Goal: Task Accomplishment & Management: Manage account settings

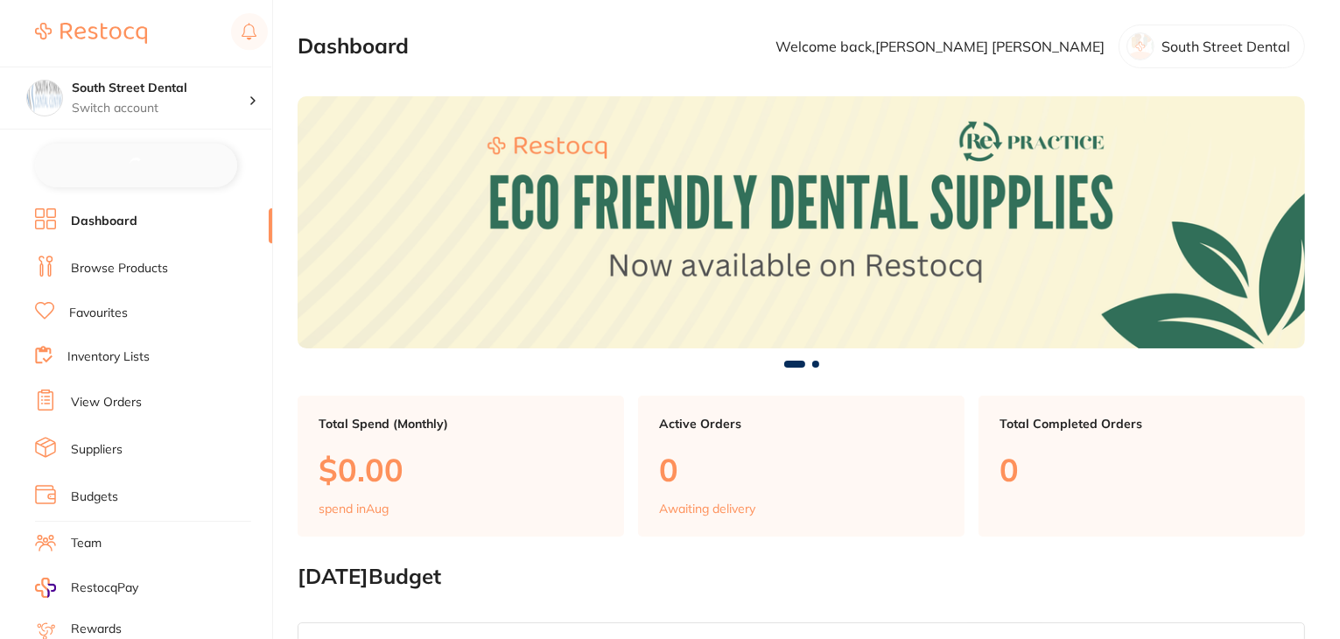
checkbox input "false"
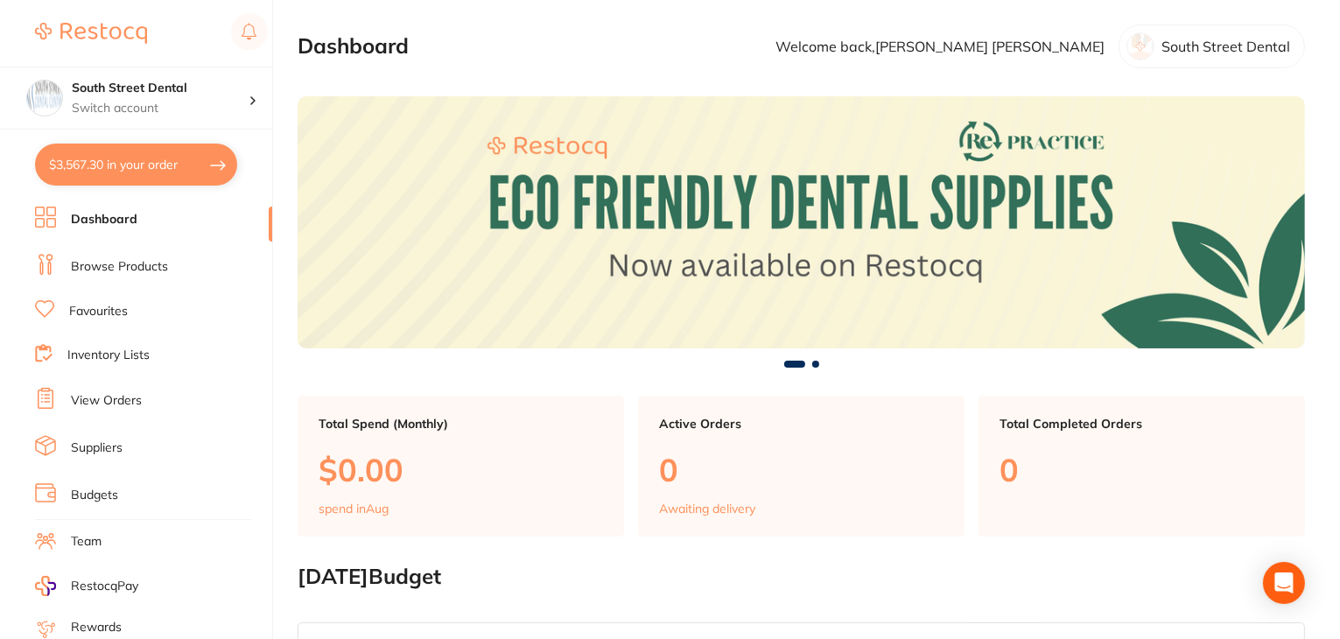
click at [98, 263] on link "Browse Products" at bounding box center [119, 267] width 97 height 18
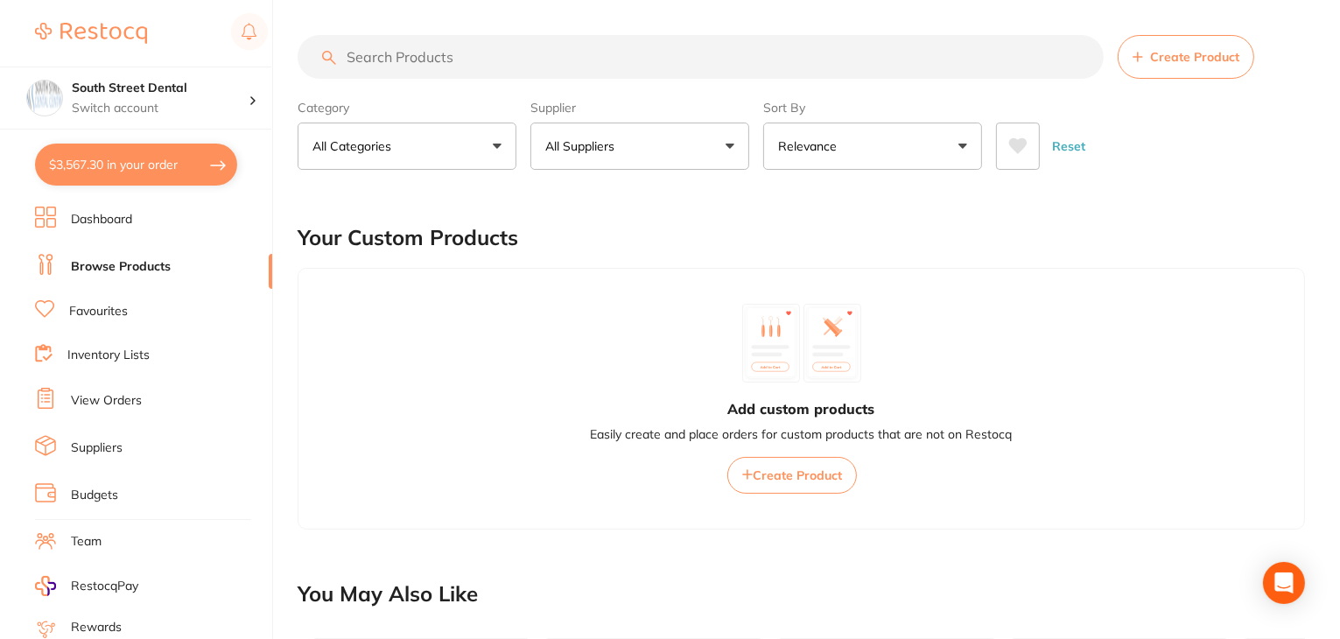
scroll to position [176, 0]
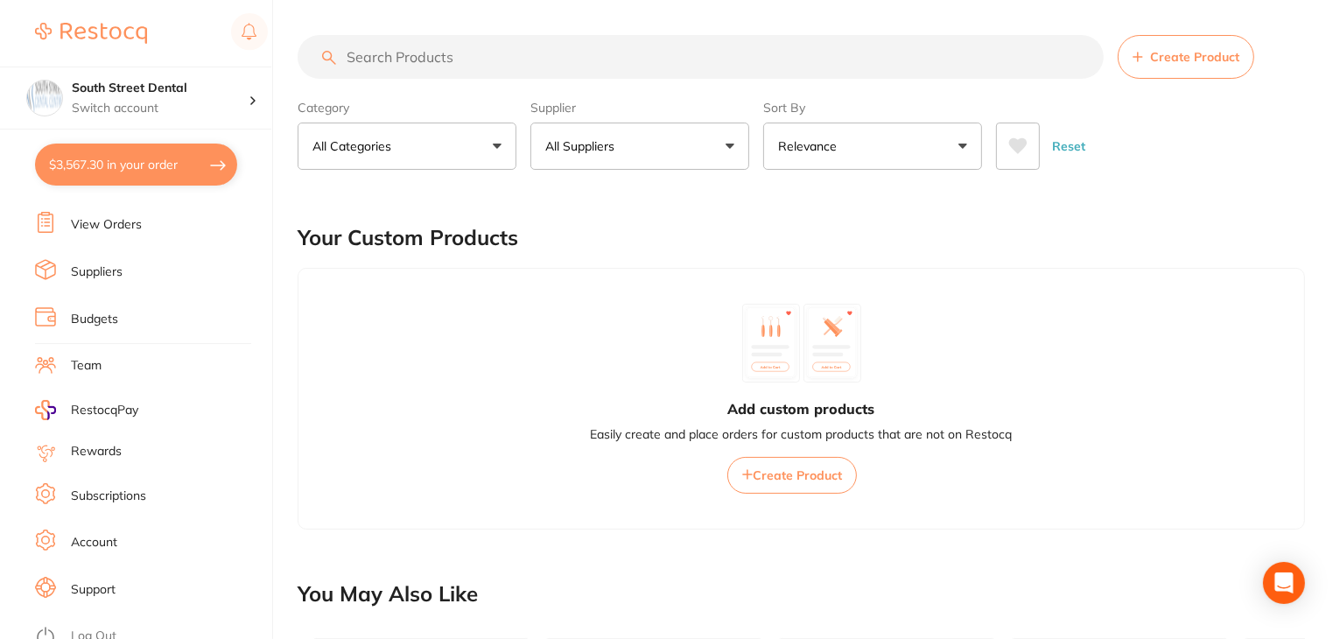
click at [108, 487] on link "Subscriptions" at bounding box center [108, 496] width 75 height 18
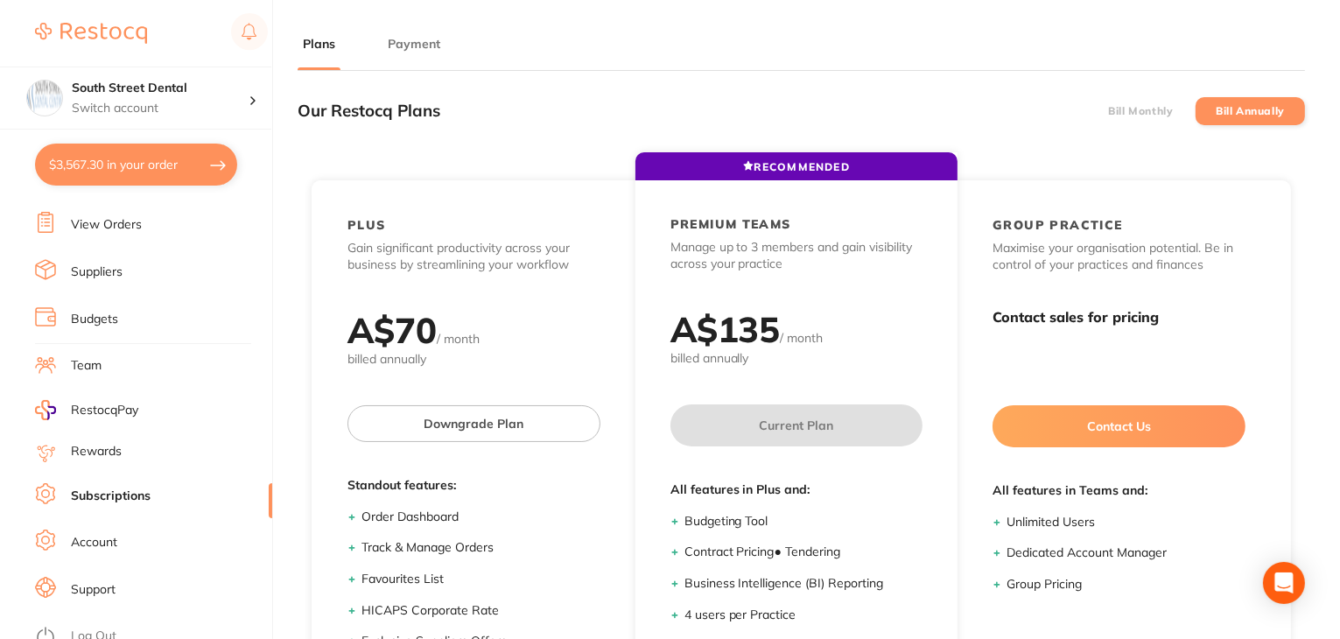
click at [403, 46] on button "Payment" at bounding box center [413, 44] width 63 height 17
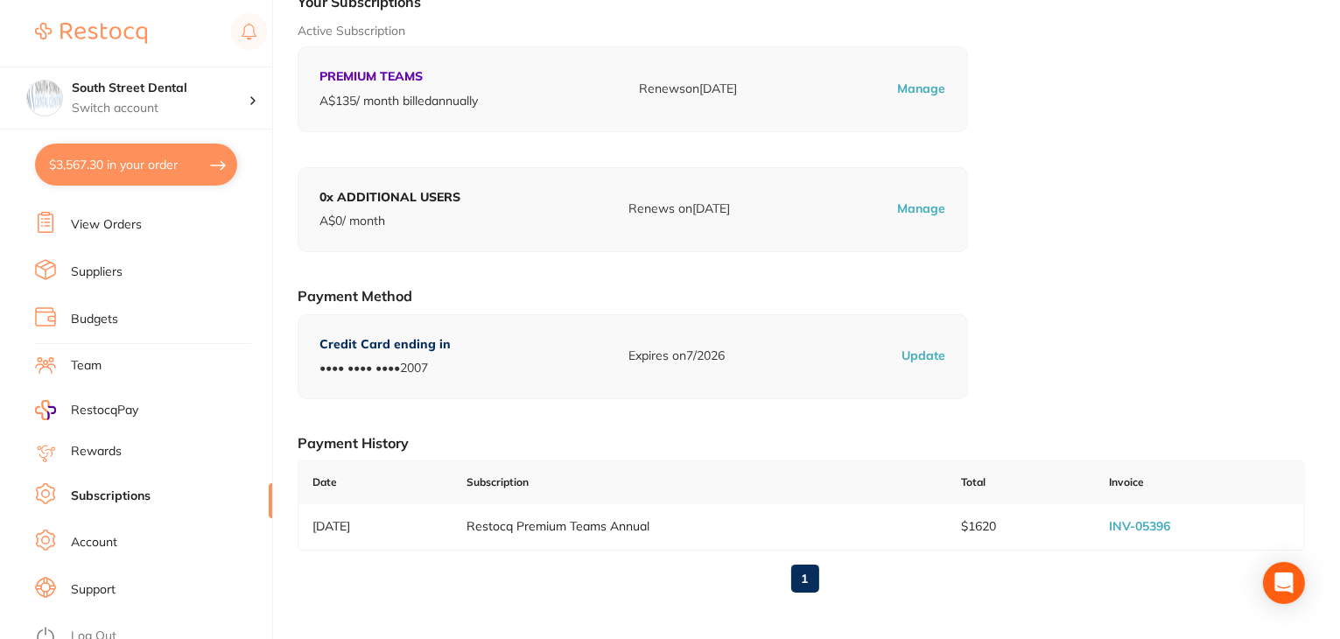
scroll to position [242, 0]
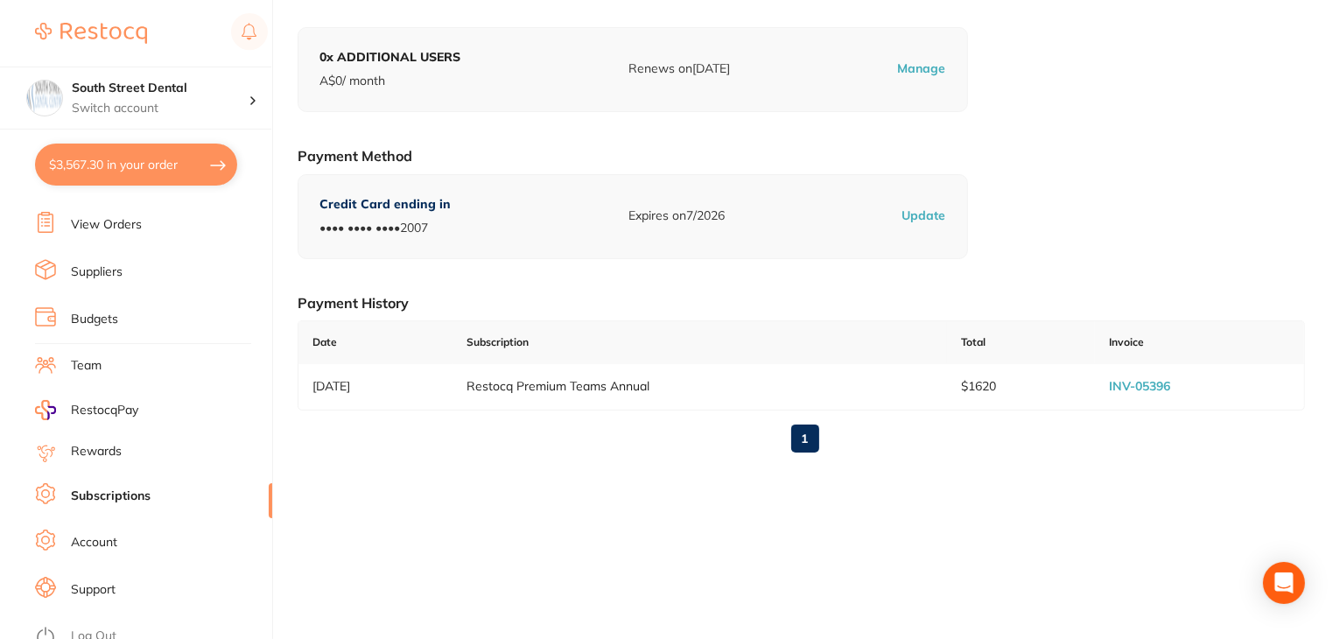
click at [116, 623] on li "Log Out" at bounding box center [151, 636] width 232 height 26
